Goal: Transaction & Acquisition: Download file/media

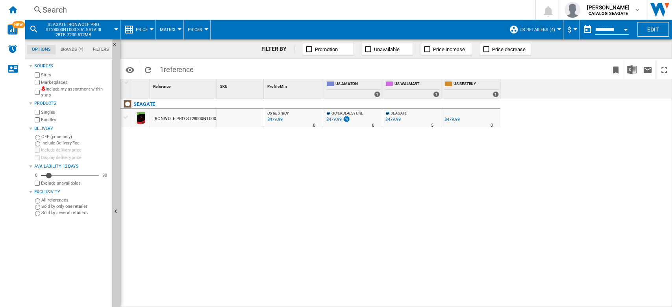
click at [533, 29] on span "US retailers (4)" at bounding box center [537, 29] width 35 height 5
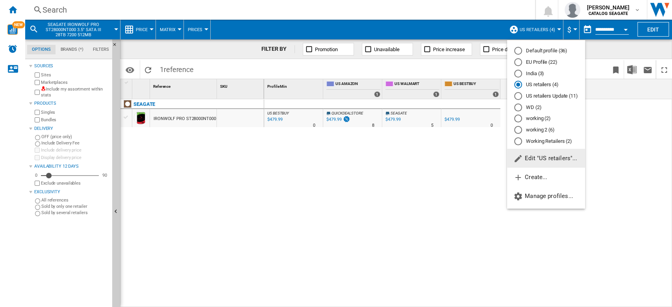
click at [540, 72] on md-radio-button "India (3)" at bounding box center [546, 73] width 64 height 7
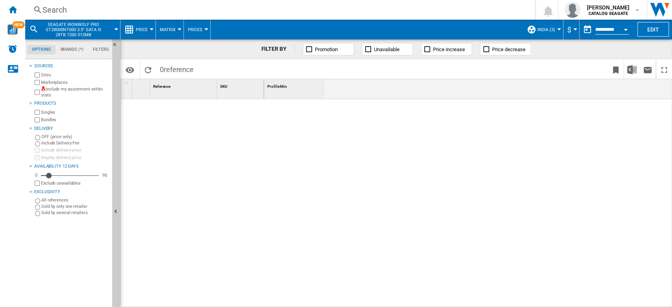
click at [545, 28] on span "India (3)" at bounding box center [547, 29] width 18 height 5
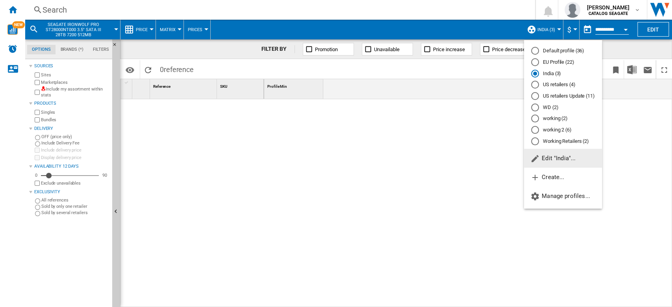
click at [545, 28] on md-backdrop at bounding box center [336, 153] width 672 height 307
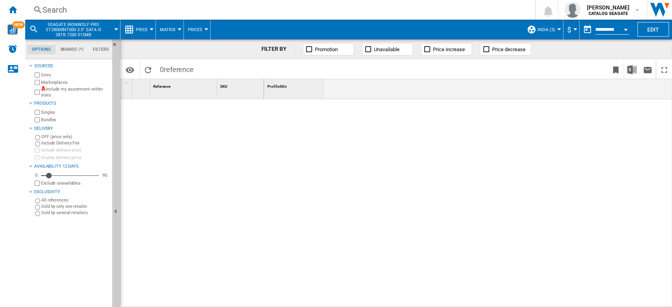
click at [111, 31] on button "SEAGATE IRONWOLF PRO ST28000NT000 3.5" SATA III 28TB 7200 512MB" at bounding box center [77, 30] width 71 height 20
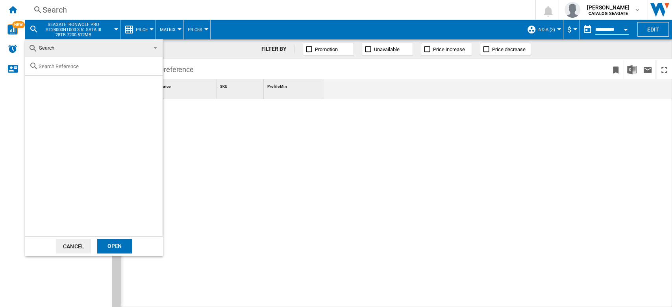
click at [152, 47] on span at bounding box center [152, 47] width 9 height 11
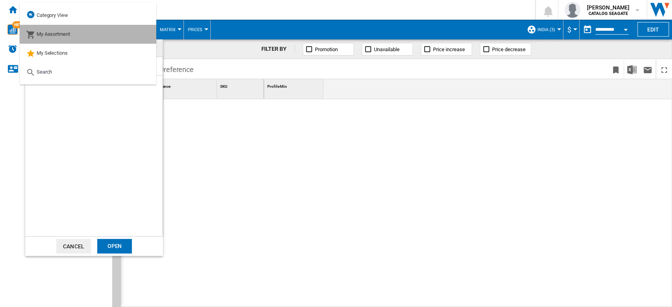
click at [76, 35] on md-option "My Assortment" at bounding box center [88, 34] width 137 height 19
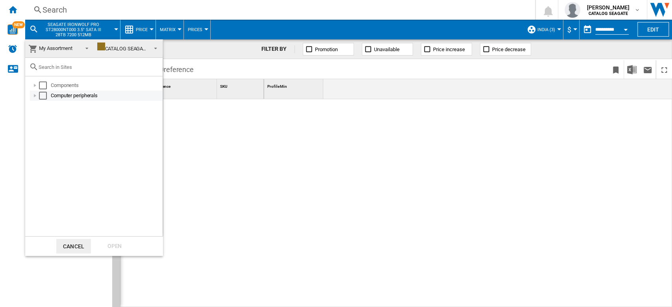
click at [44, 85] on div "Select" at bounding box center [43, 86] width 8 height 8
click at [42, 98] on div "Select" at bounding box center [43, 96] width 8 height 8
click at [121, 243] on div "Open" at bounding box center [114, 246] width 35 height 15
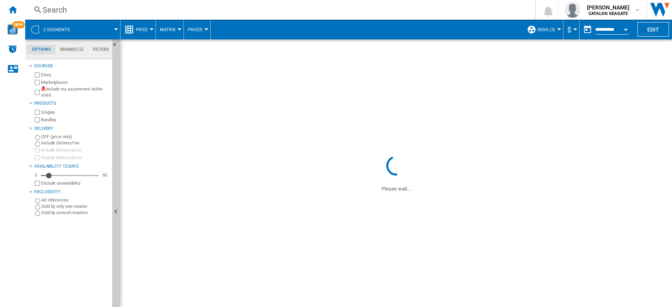
click at [60, 83] on label "Marketplaces" at bounding box center [75, 83] width 68 height 6
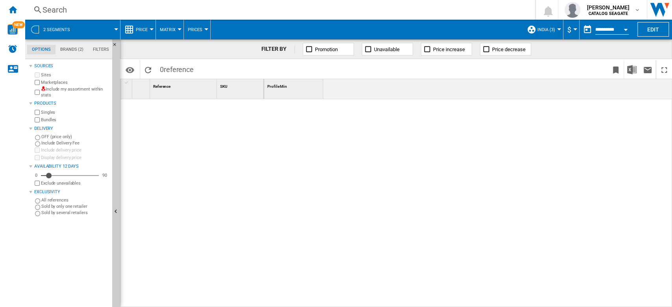
click at [45, 83] on label "Marketplaces" at bounding box center [75, 83] width 68 height 6
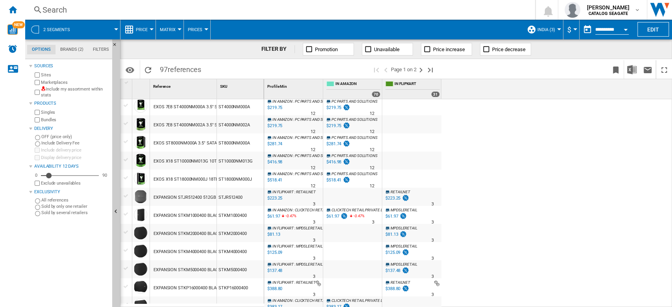
scroll to position [716, 0]
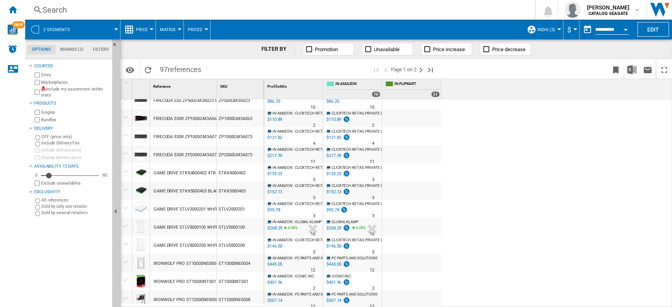
click at [113, 29] on span at bounding box center [98, 30] width 35 height 20
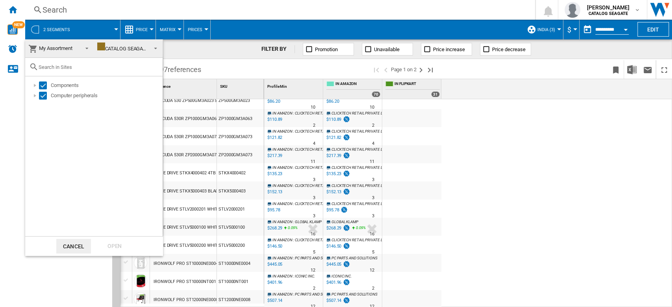
click at [63, 46] on span "My Assortment" at bounding box center [55, 48] width 33 height 6
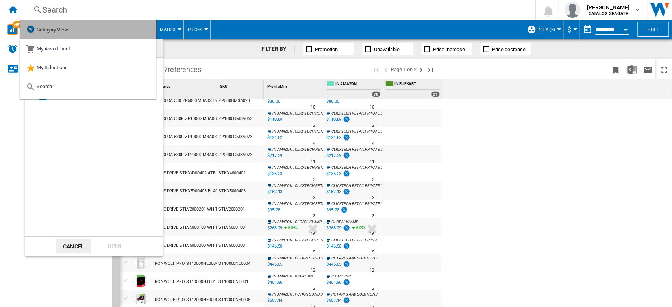
click at [61, 30] on span "Category View" at bounding box center [53, 30] width 32 height 6
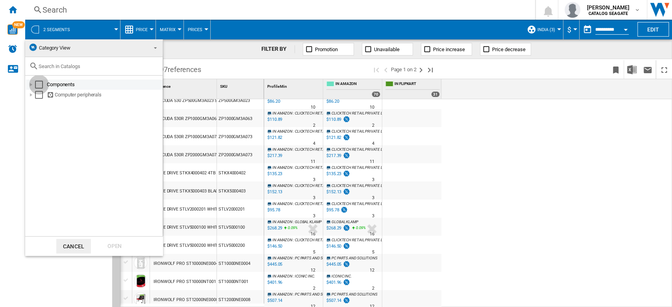
click at [40, 84] on div "Select" at bounding box center [39, 85] width 8 height 8
click at [34, 92] on div at bounding box center [31, 95] width 8 height 8
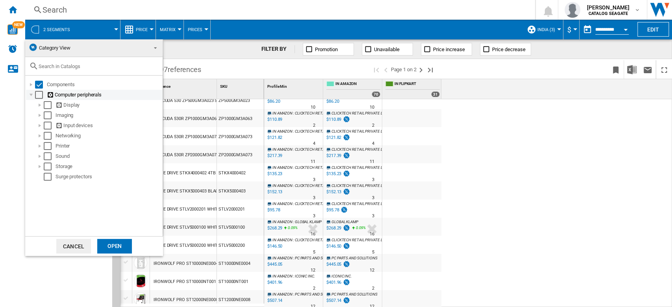
click at [37, 96] on div "Select" at bounding box center [39, 95] width 8 height 8
click at [72, 244] on button "Cancel" at bounding box center [73, 246] width 35 height 15
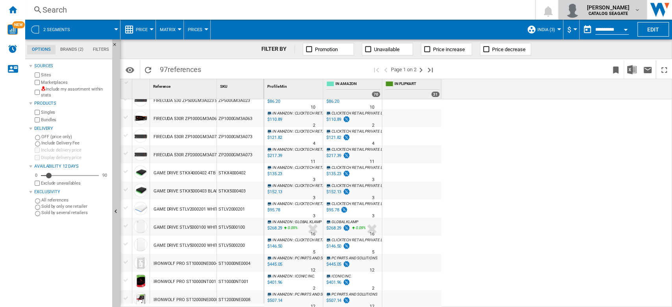
click at [631, 11] on div "[PERSON_NAME] CATALOG [GEOGRAPHIC_DATA]" at bounding box center [609, 10] width 51 height 13
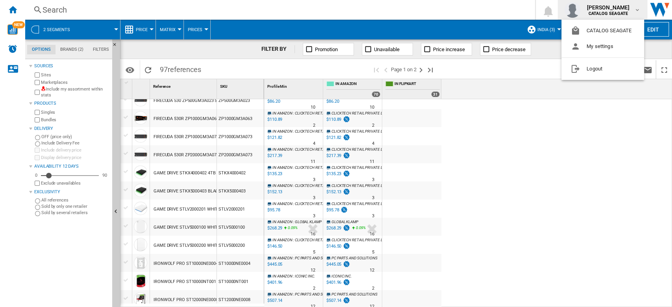
click at [620, 181] on md-backdrop at bounding box center [336, 153] width 672 height 307
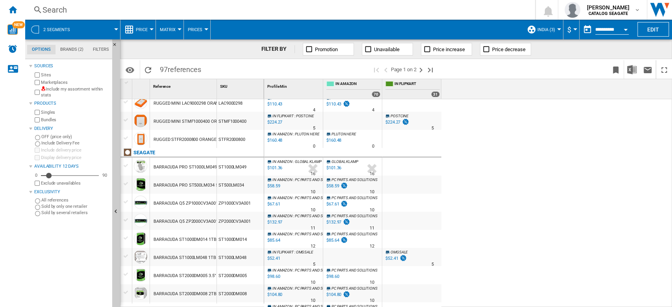
scroll to position [0, 0]
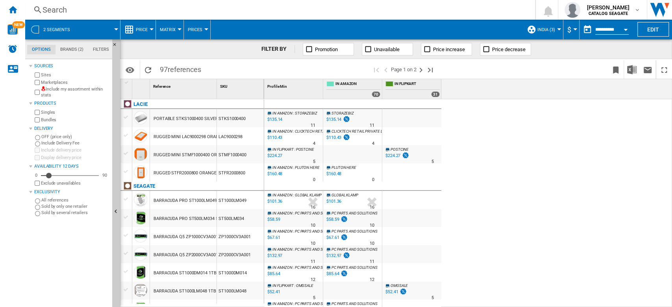
click at [54, 85] on label "Marketplaces" at bounding box center [75, 83] width 68 height 6
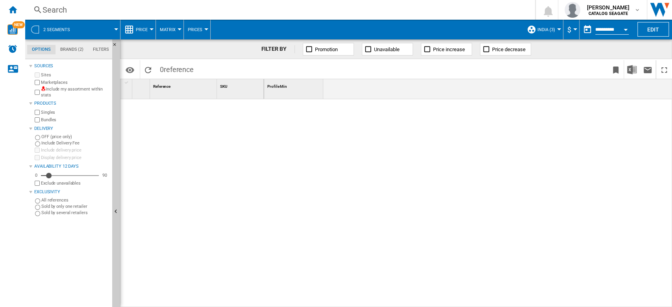
click at [54, 82] on label "Marketplaces" at bounding box center [75, 83] width 68 height 6
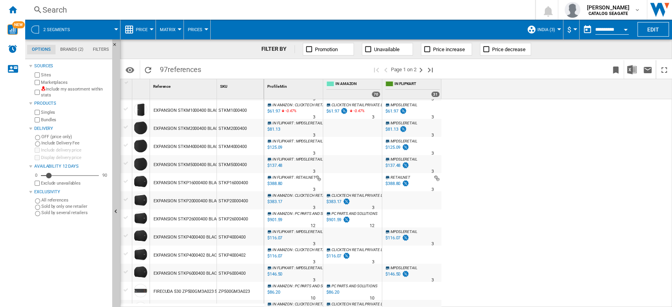
scroll to position [473, 0]
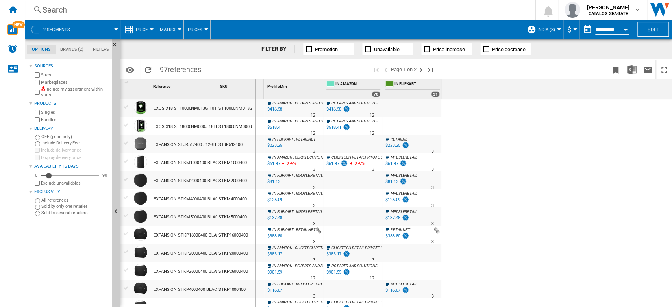
drag, startPoint x: 214, startPoint y: 90, endPoint x: 259, endPoint y: 98, distance: 45.3
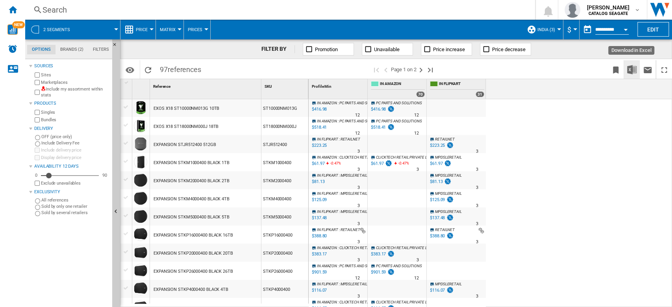
click at [629, 69] on img "Download in Excel" at bounding box center [631, 69] width 9 height 9
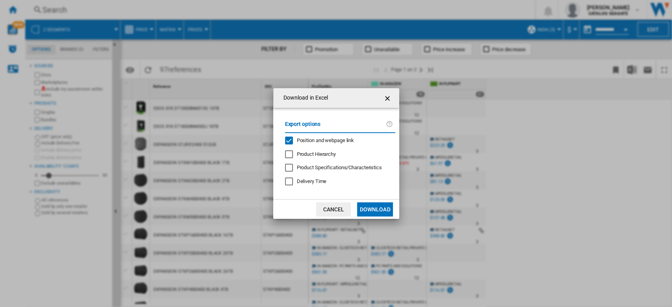
click at [290, 137] on div "Position and webpage link" at bounding box center [289, 141] width 8 height 8
click at [290, 139] on div "Position and webpage link" at bounding box center [289, 141] width 8 height 8
click at [369, 208] on button "Download" at bounding box center [374, 209] width 35 height 14
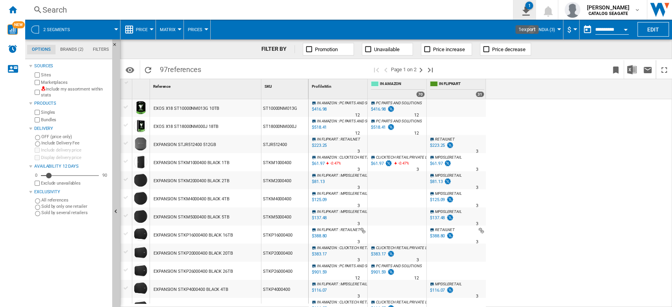
click at [529, 11] on ng-md-icon "1\a export" at bounding box center [524, 10] width 9 height 10
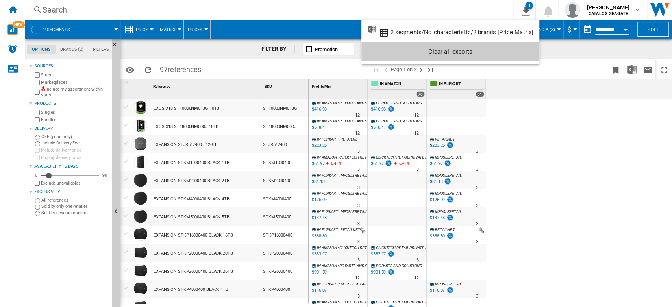
click at [527, 158] on md-backdrop at bounding box center [336, 153] width 672 height 307
